Goal: Book appointment/travel/reservation

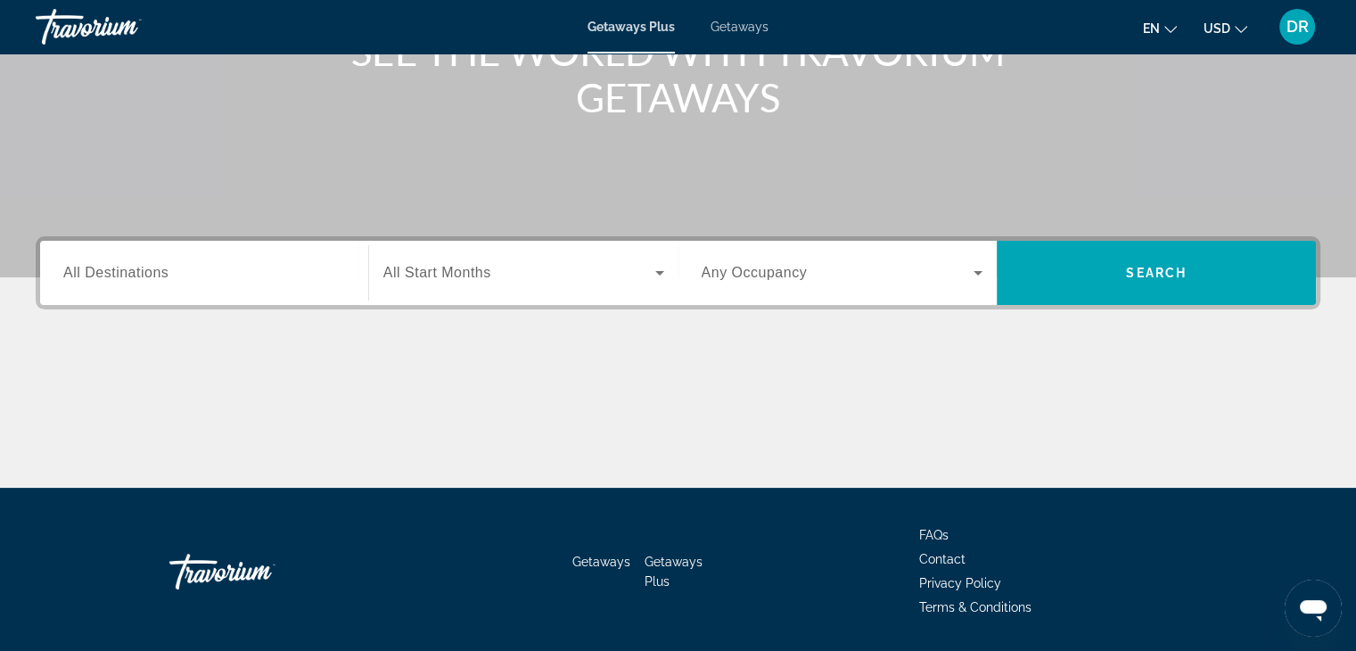
scroll to position [313, 0]
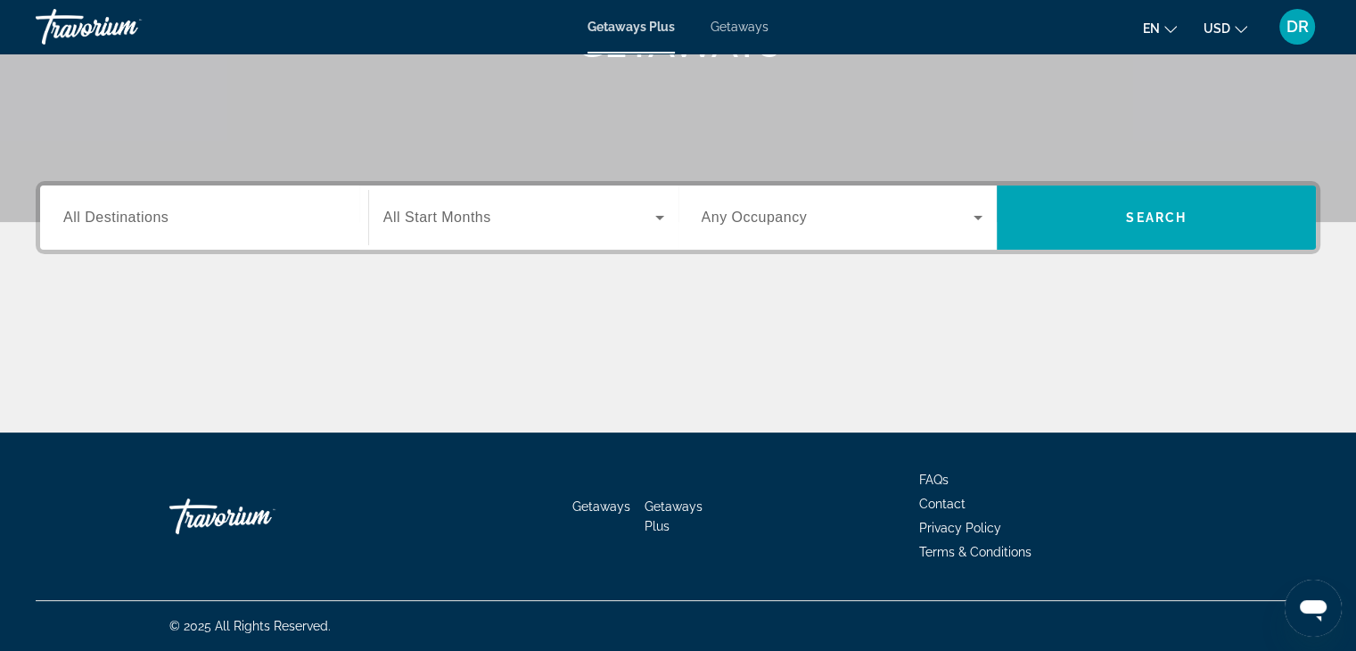
click at [87, 225] on label "Destination All Destinations" at bounding box center [115, 217] width 105 height 16
click at [87, 225] on input "Destination All Destinations" at bounding box center [204, 218] width 282 height 21
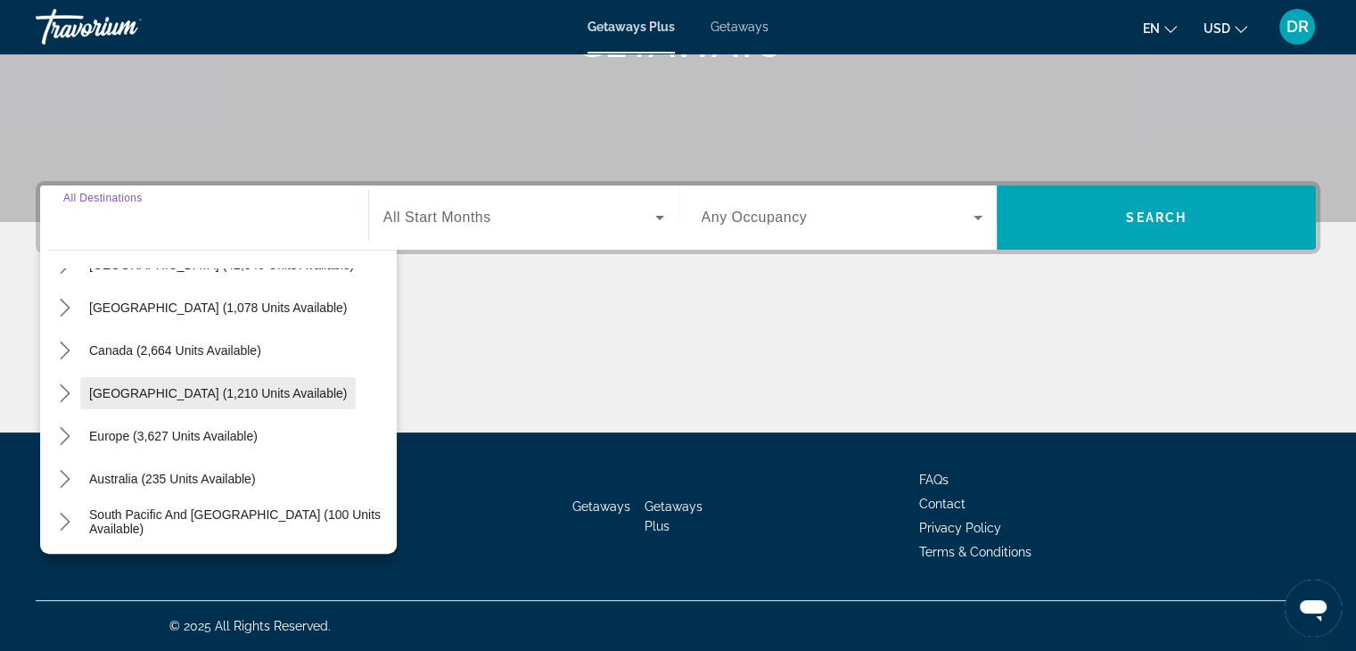
scroll to position [81, 0]
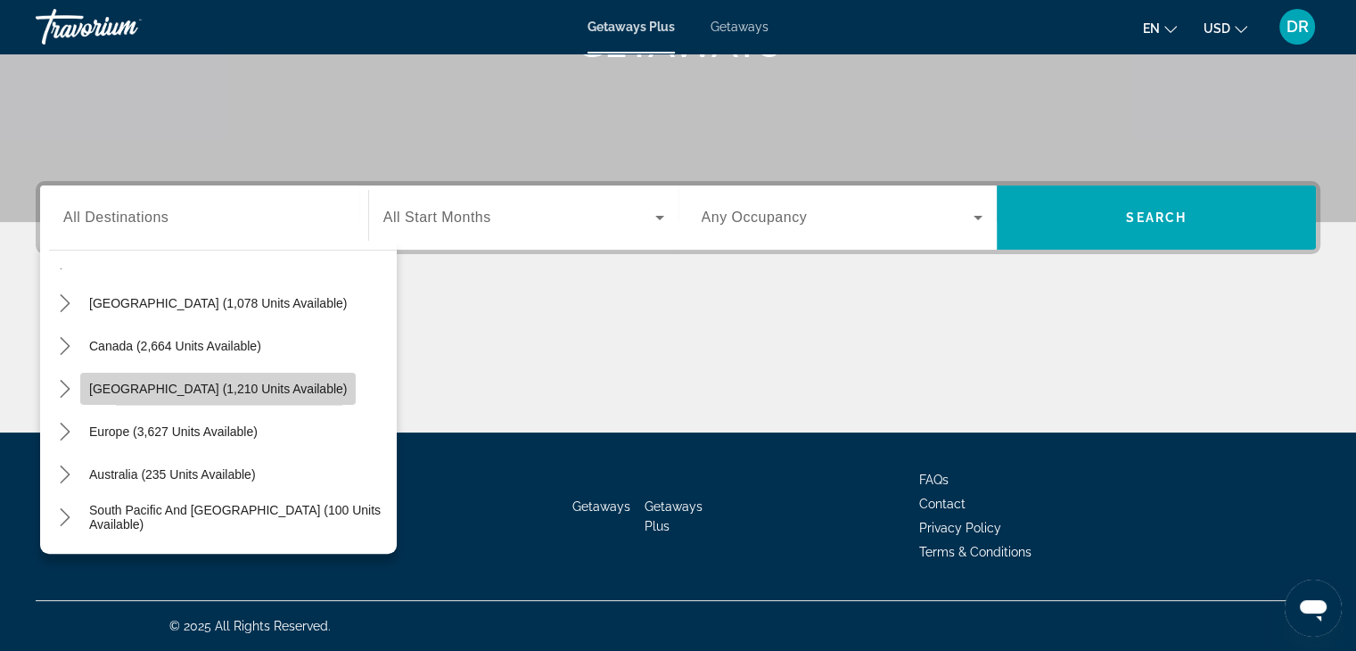
click at [136, 389] on span "[GEOGRAPHIC_DATA] (1,210 units available)" at bounding box center [218, 389] width 258 height 14
type input "**********"
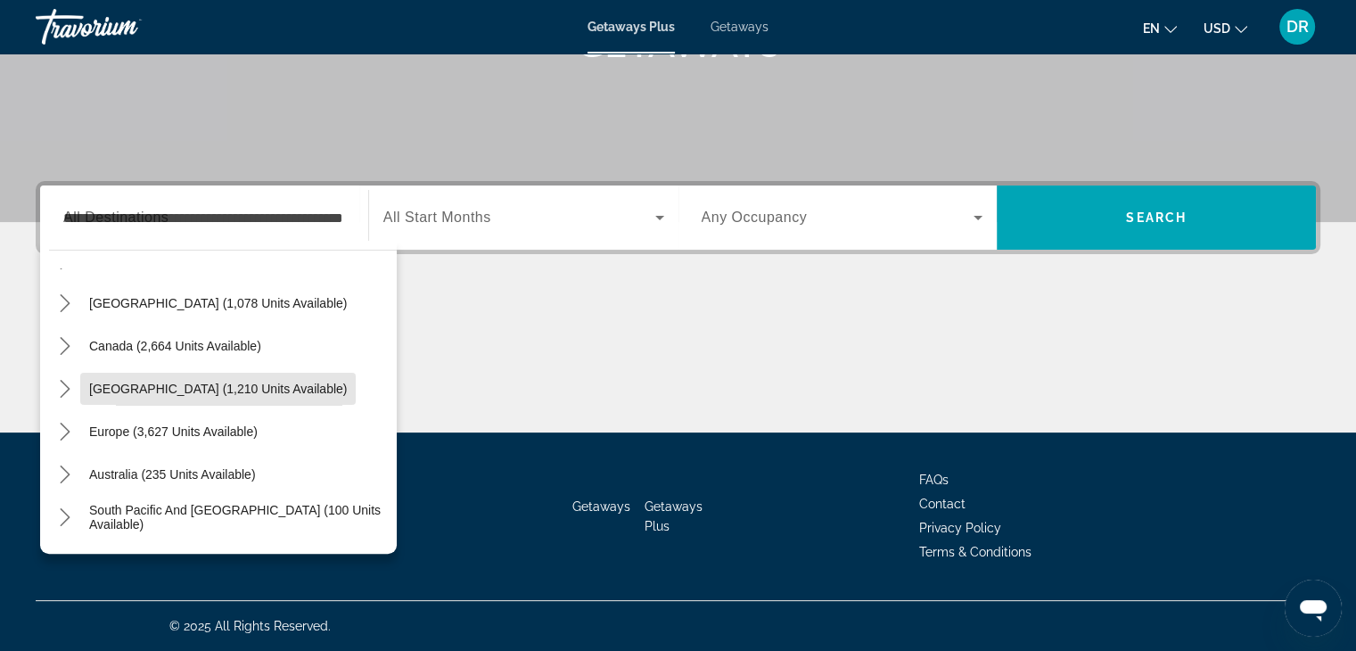
scroll to position [0, 0]
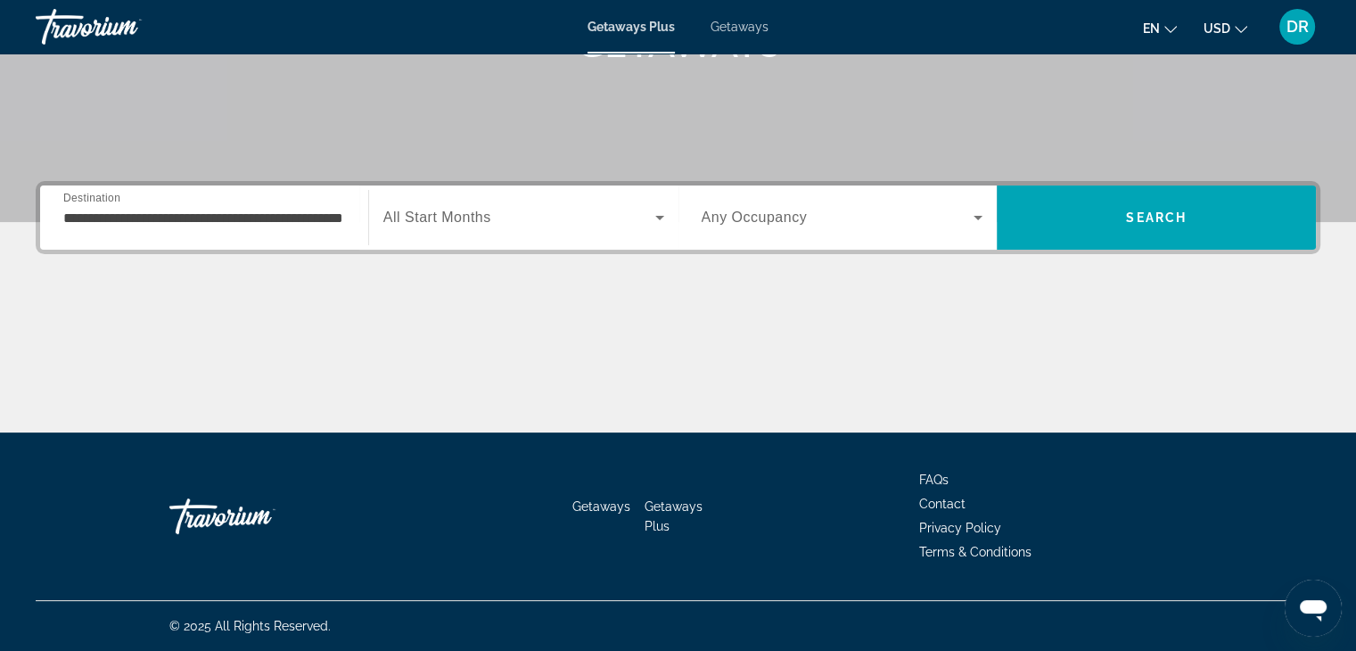
click at [456, 218] on span "All Start Months" at bounding box center [437, 216] width 108 height 15
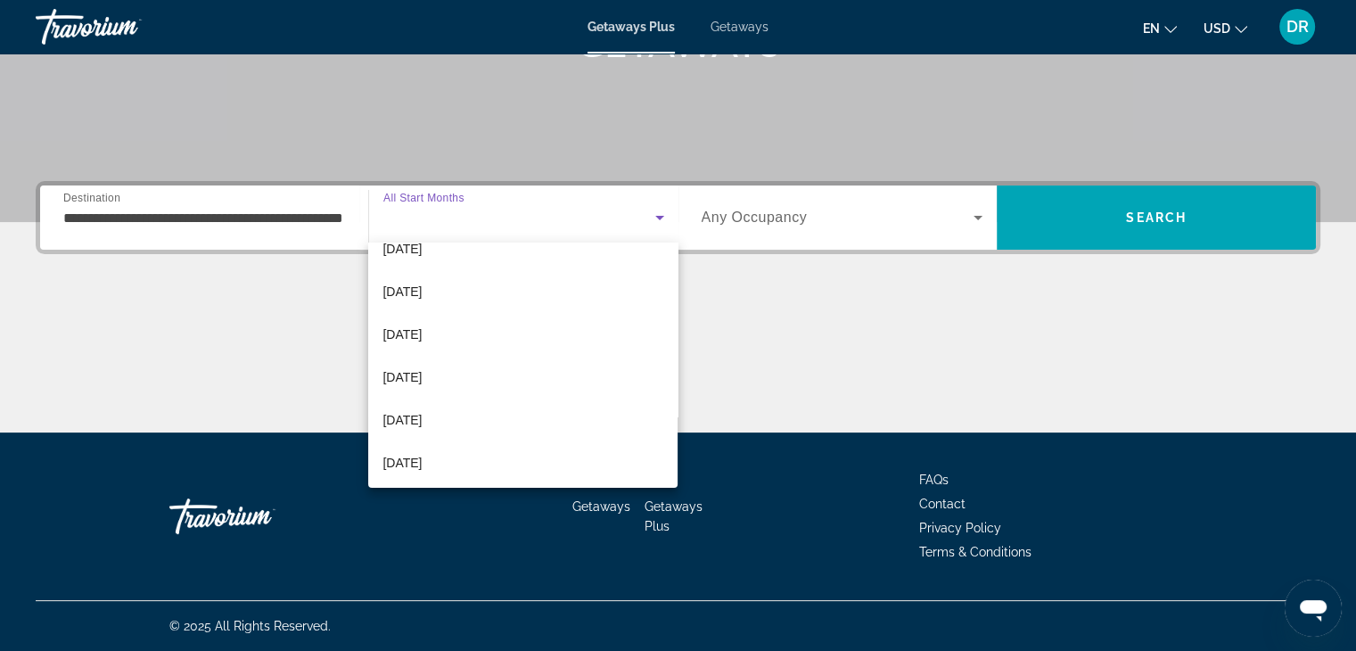
scroll to position [367, 0]
drag, startPoint x: 422, startPoint y: 421, endPoint x: 500, endPoint y: 406, distance: 79.9
click at [422, 421] on span "[DATE]" at bounding box center [401, 417] width 39 height 21
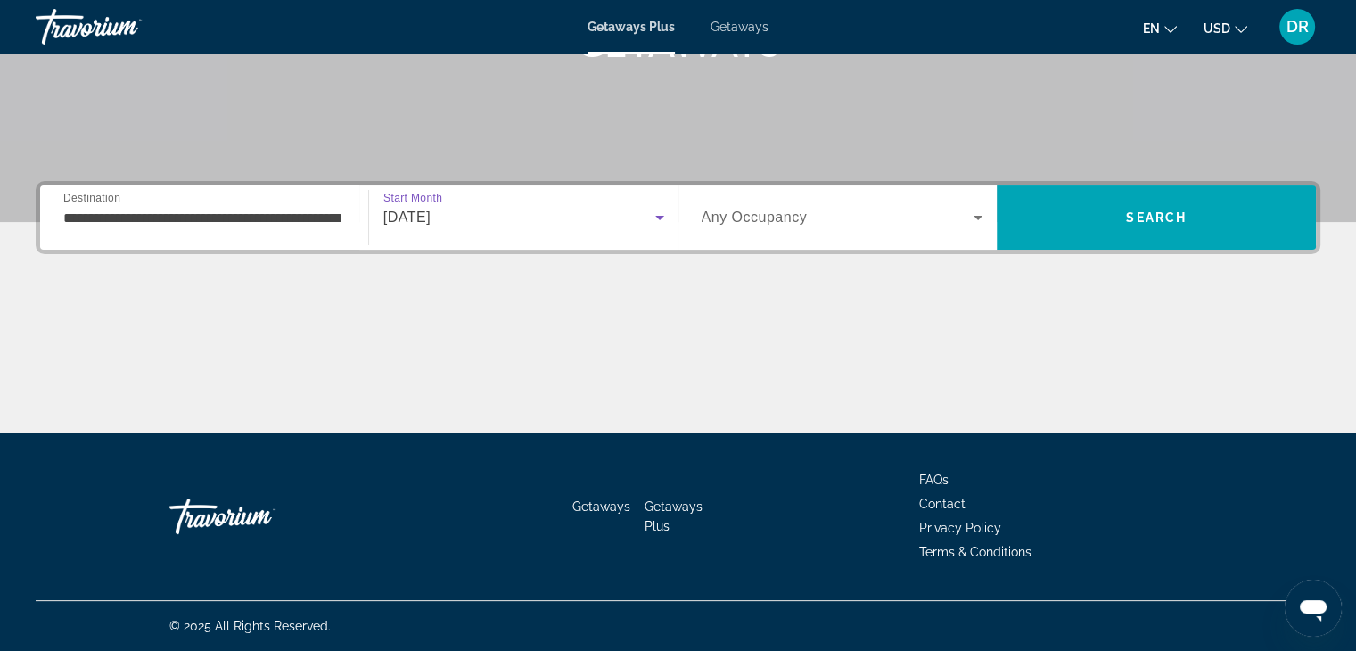
click at [743, 225] on label "Occupancy Any Occupancy" at bounding box center [755, 217] width 106 height 16
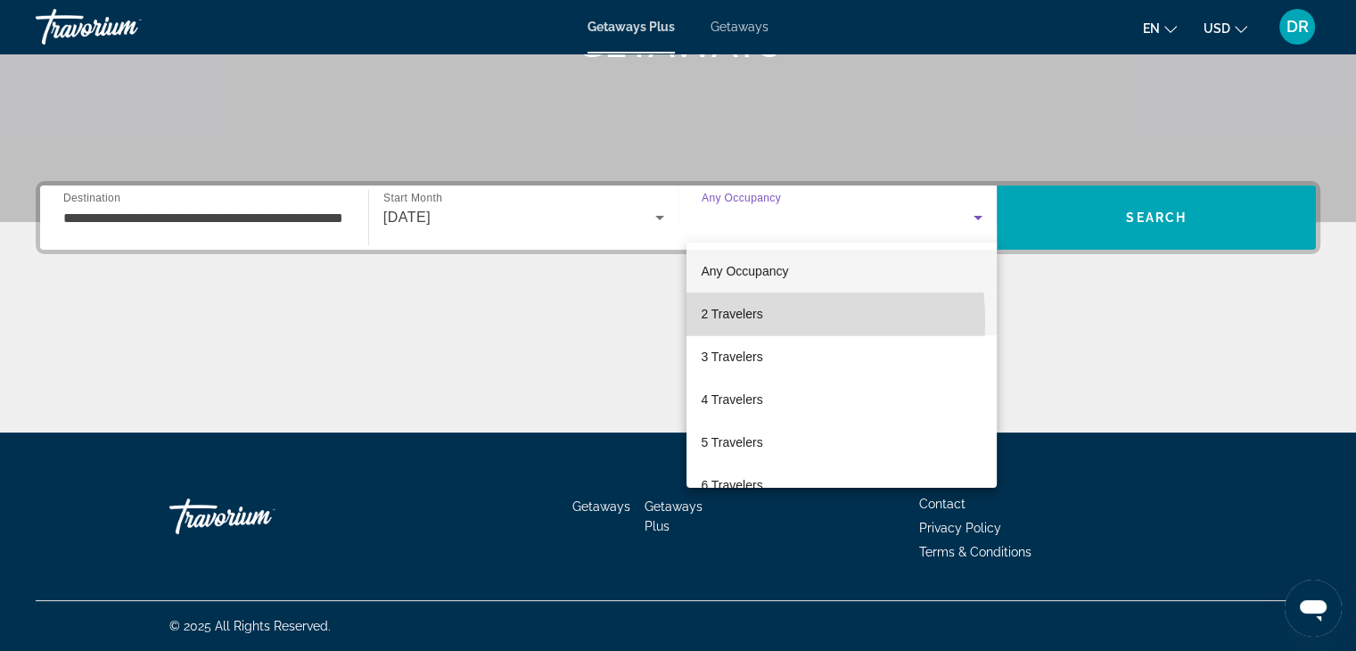
drag, startPoint x: 727, startPoint y: 321, endPoint x: 846, endPoint y: 331, distance: 119.0
click at [732, 323] on span "2 Travelers" at bounding box center [732, 313] width 62 height 21
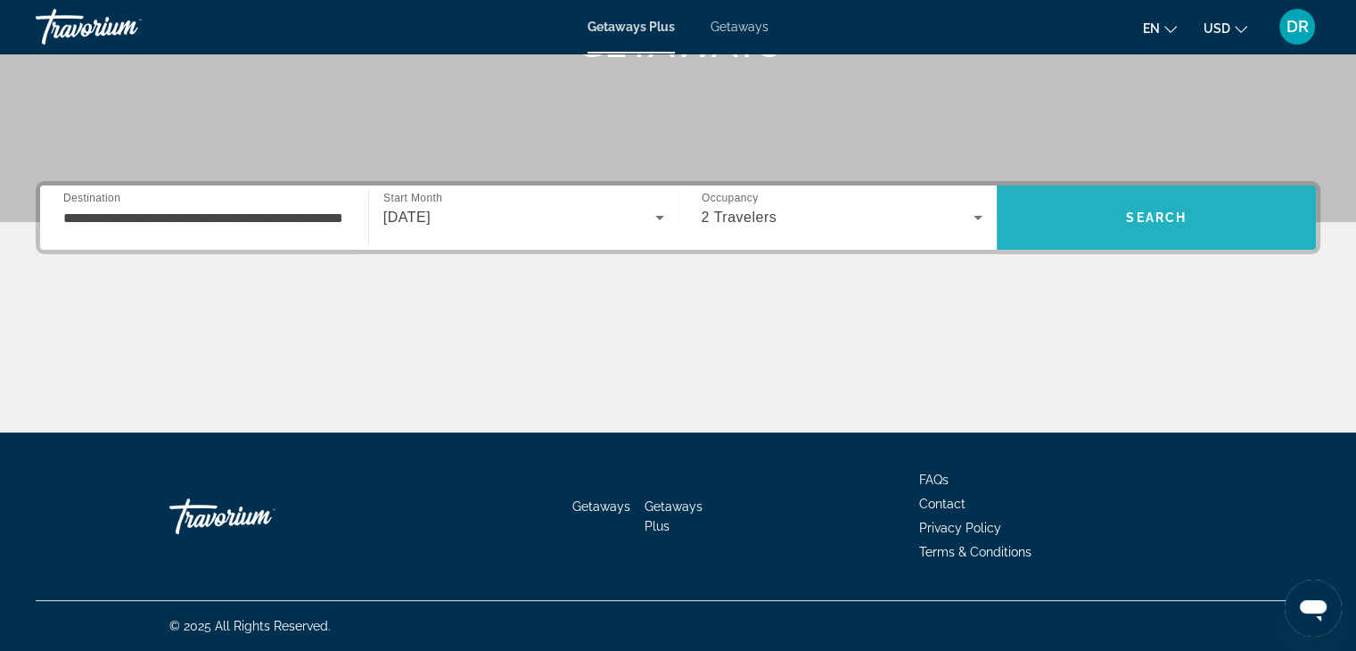
click at [1146, 236] on span "Search" at bounding box center [1156, 217] width 319 height 43
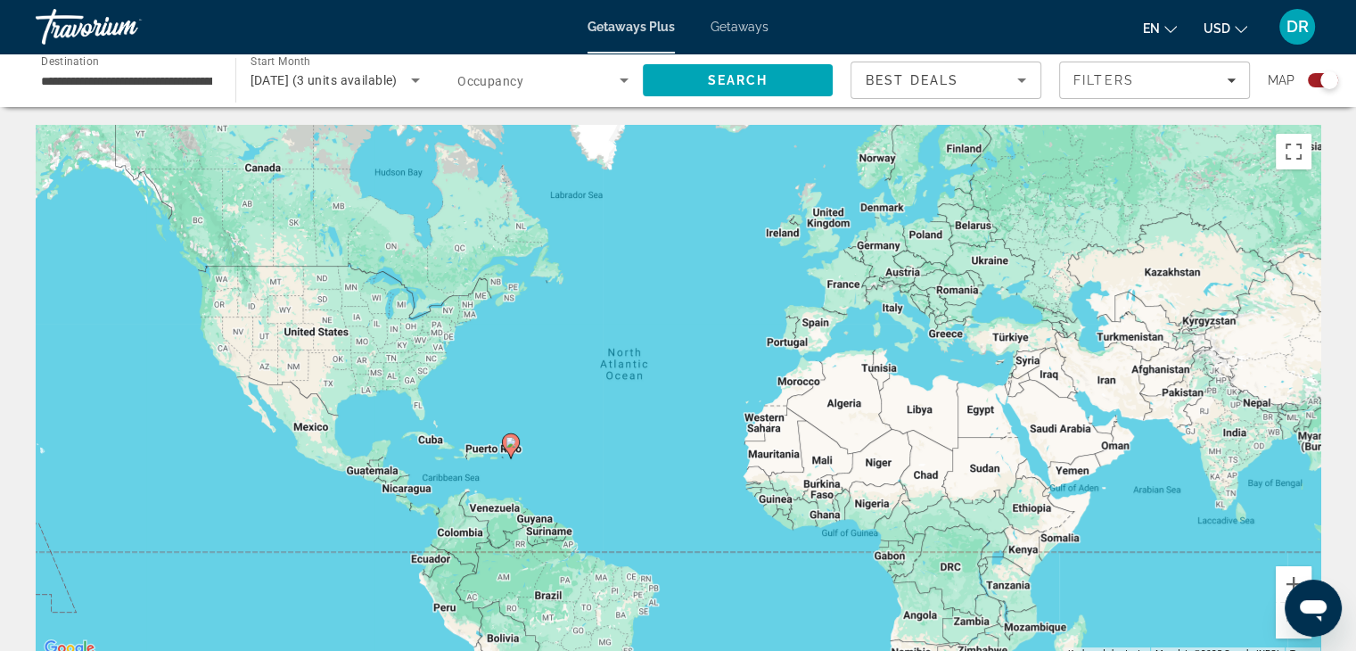
click at [743, 34] on div "Getaways Plus Getaways en English Español Français Italiano Português русский U…" at bounding box center [678, 27] width 1356 height 46
